Goal: Information Seeking & Learning: Check status

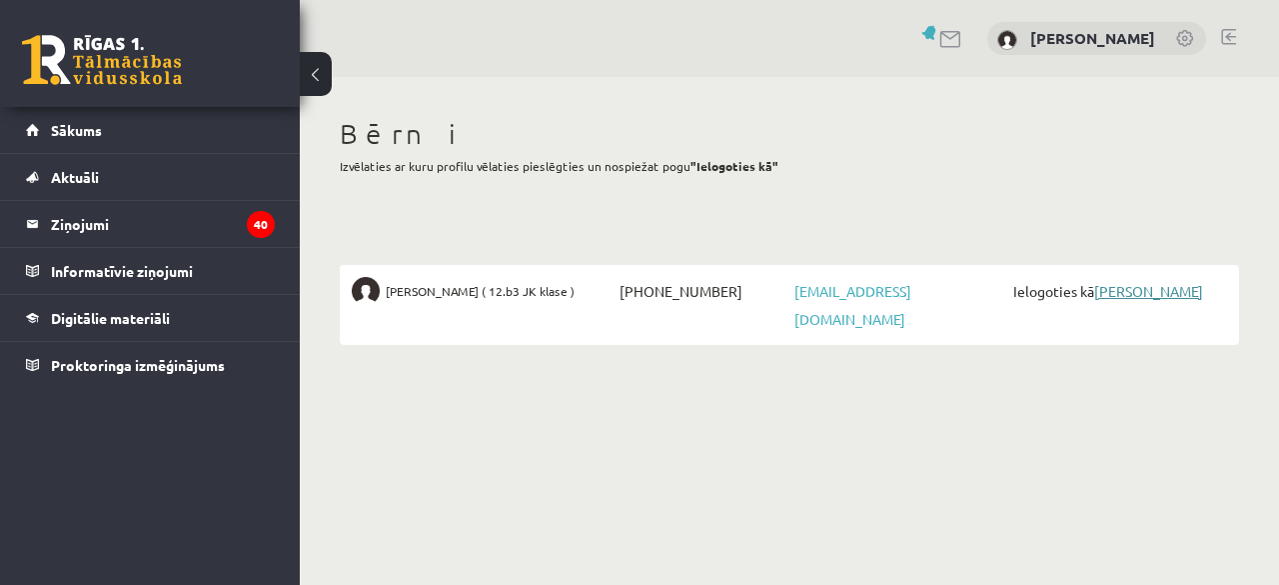
click at [1195, 293] on link "[PERSON_NAME]" at bounding box center [1148, 291] width 109 height 18
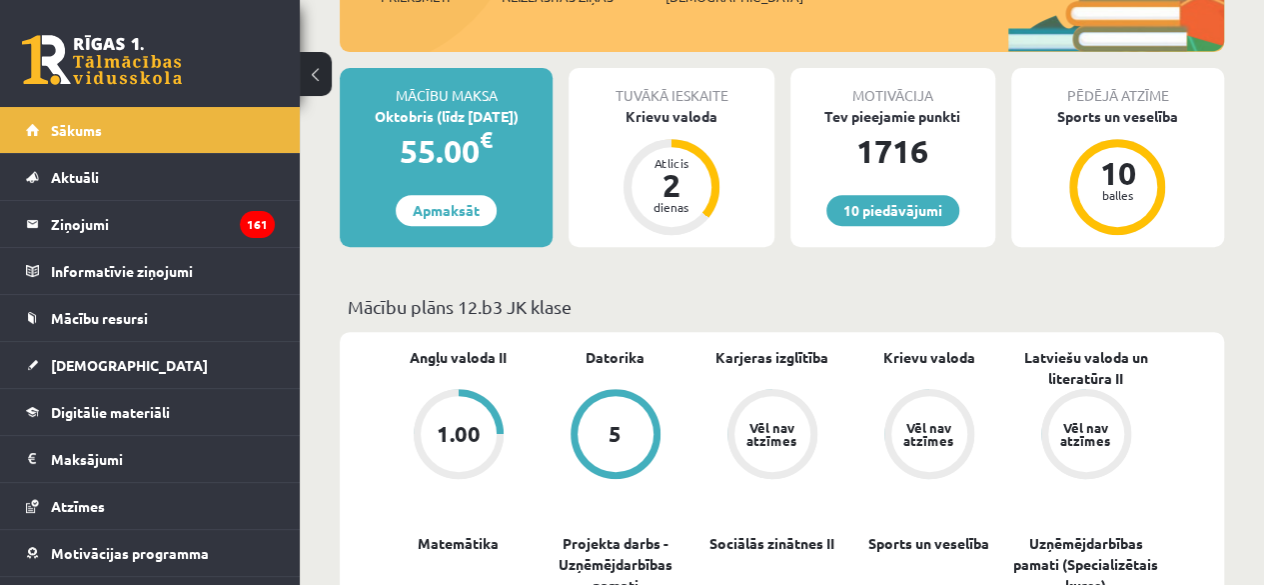
scroll to position [400, 0]
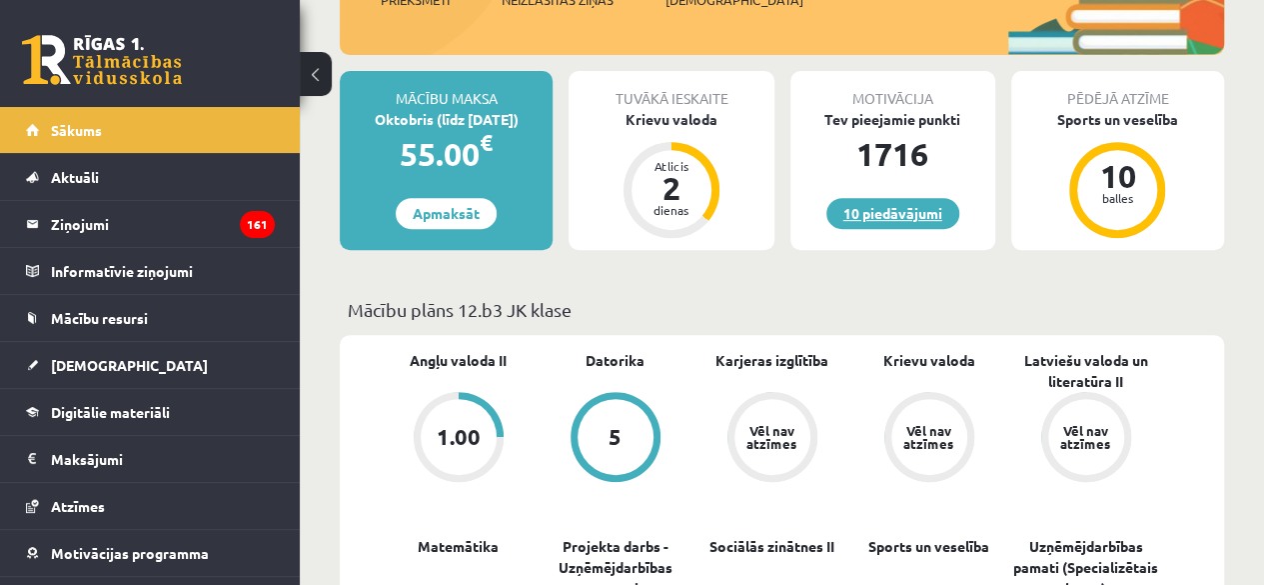
click at [902, 212] on link "10 piedāvājumi" at bounding box center [893, 213] width 133 height 31
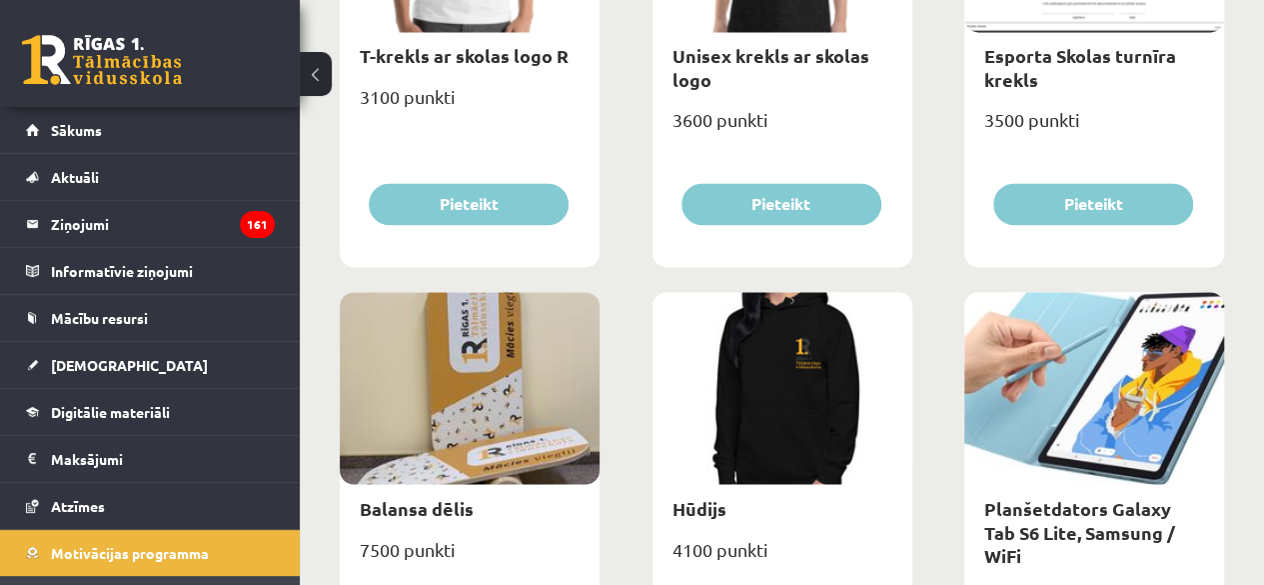
scroll to position [1460, 0]
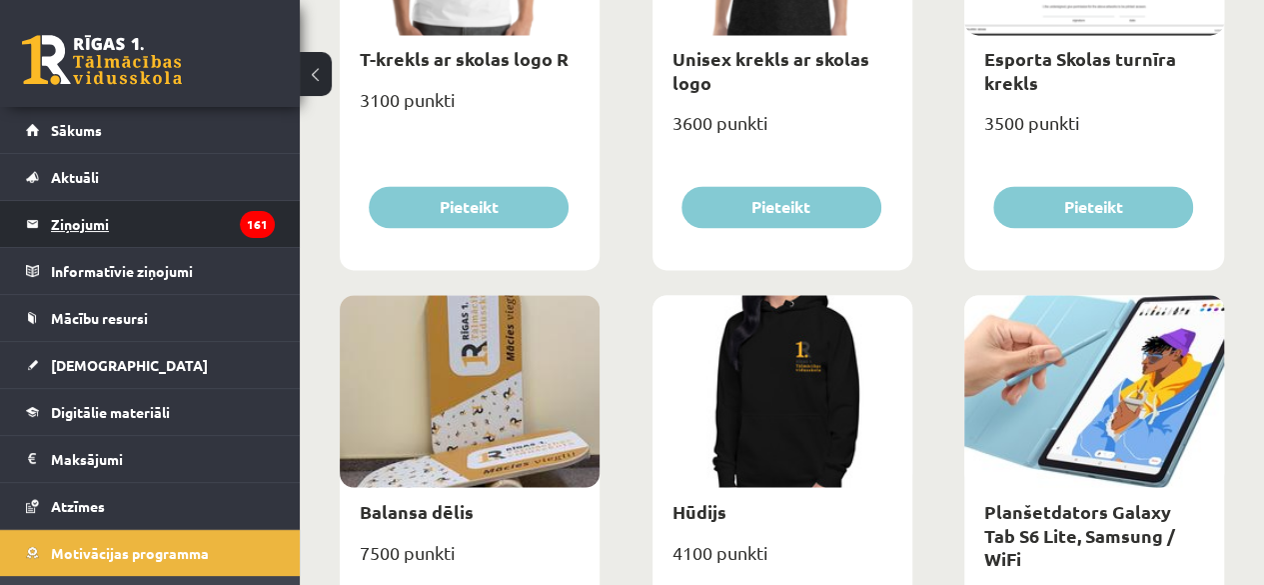
click at [117, 228] on legend "Ziņojumi 161" at bounding box center [163, 224] width 224 height 46
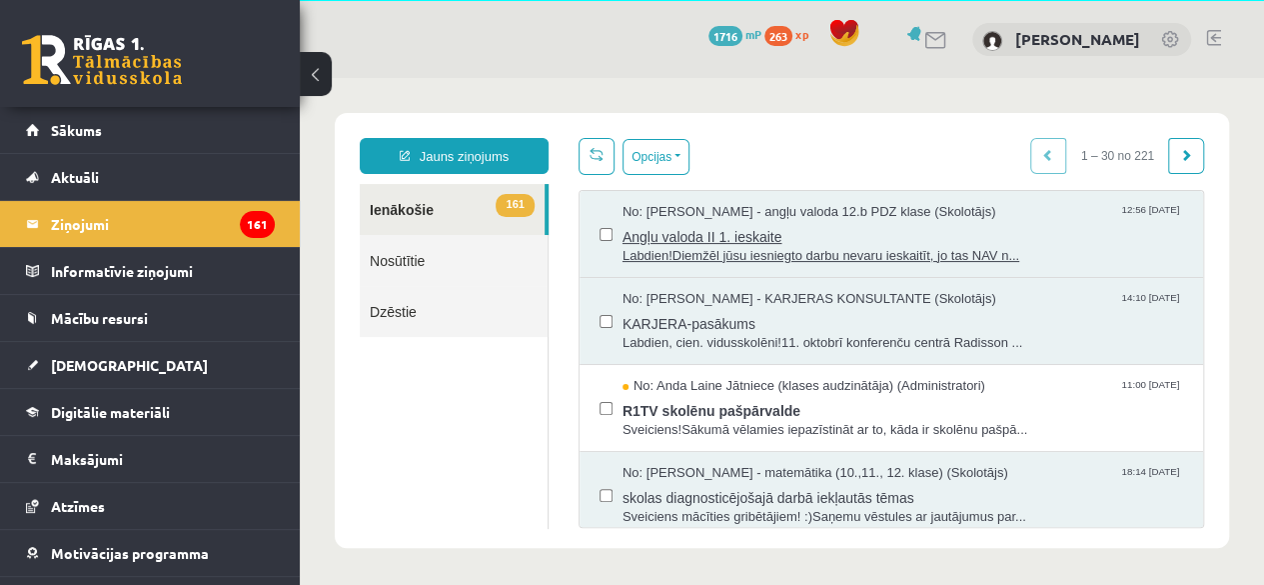
click at [815, 252] on span "Labdien!Diemžēl jūsu iesniegto darbu nevaru ieskaitīt, jo tas NAV n..." at bounding box center [903, 256] width 561 height 19
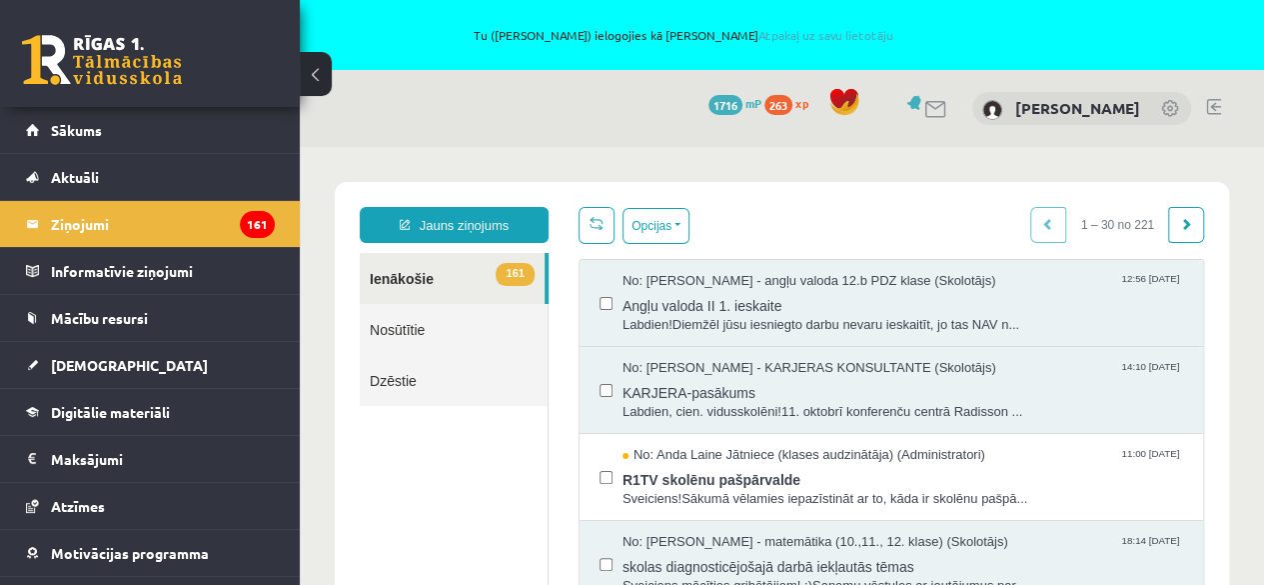
click at [1218, 107] on link at bounding box center [1213, 107] width 15 height 16
